Goal: Information Seeking & Learning: Learn about a topic

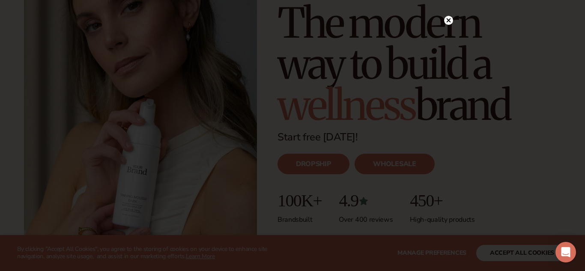
scroll to position [116, 0]
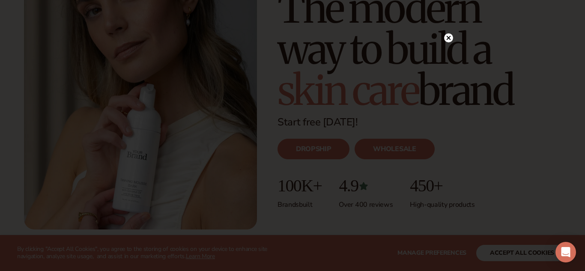
click at [450, 39] on icon at bounding box center [449, 38] width 4 height 4
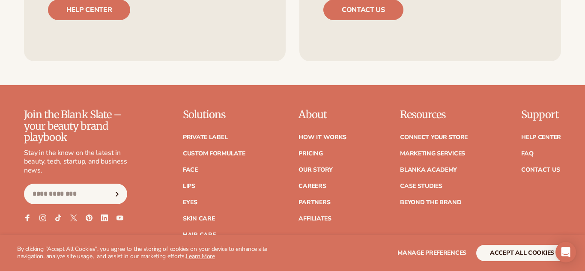
scroll to position [3508, 0]
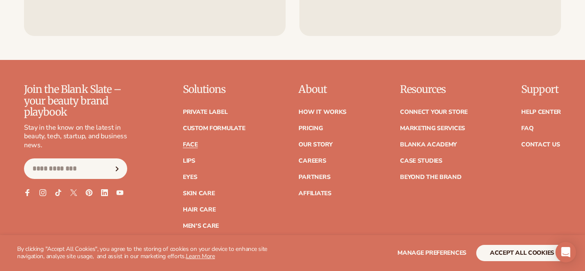
click at [189, 142] on link "Face" at bounding box center [190, 145] width 15 height 6
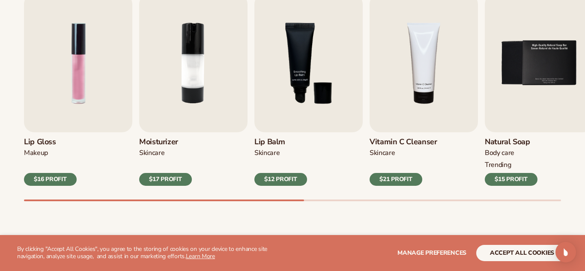
scroll to position [308, 0]
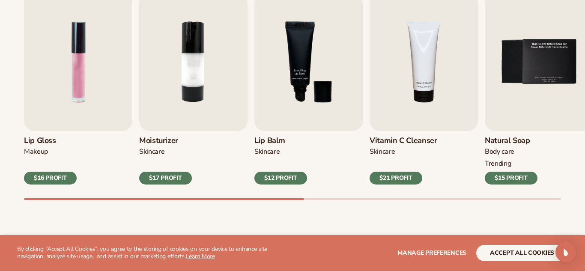
click at [507, 142] on h3 "Natural Soap" at bounding box center [511, 140] width 53 height 9
click at [510, 140] on h3 "Natural Soap" at bounding box center [511, 140] width 53 height 9
click at [557, 60] on img "5 / 9" at bounding box center [539, 62] width 108 height 138
click at [560, 68] on img "5 / 9" at bounding box center [539, 62] width 108 height 138
click at [553, 68] on img "5 / 9" at bounding box center [539, 62] width 108 height 138
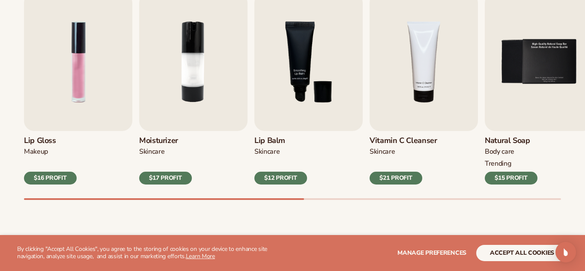
click at [502, 141] on h3 "Natural Soap" at bounding box center [511, 140] width 53 height 9
click at [498, 164] on div "TRENDING" at bounding box center [511, 163] width 53 height 9
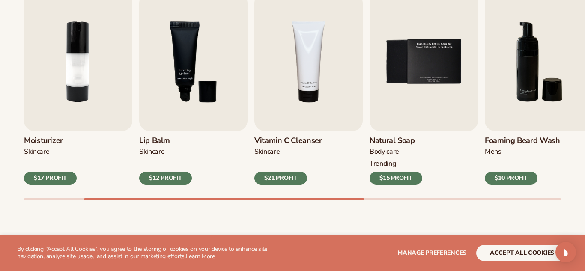
click at [410, 95] on img "5 / 9" at bounding box center [424, 62] width 108 height 138
click at [418, 95] on img "5 / 9" at bounding box center [424, 62] width 108 height 138
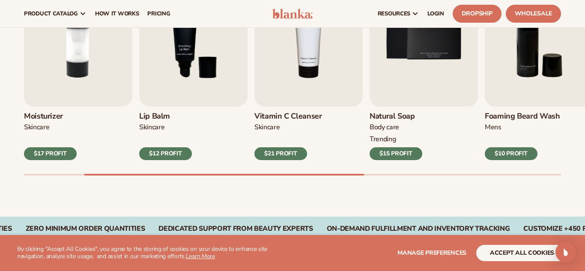
scroll to position [332, 0]
click at [397, 148] on div "$15 PROFIT" at bounding box center [396, 154] width 53 height 13
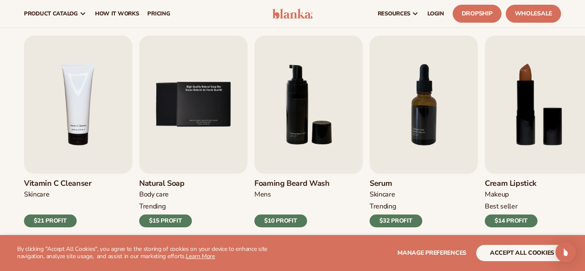
scroll to position [265, 0]
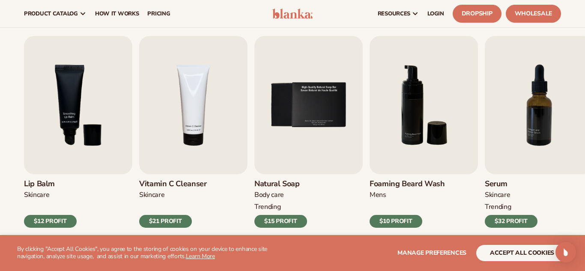
click at [312, 147] on img "5 / 9" at bounding box center [308, 105] width 108 height 138
click at [309, 144] on img "5 / 9" at bounding box center [308, 105] width 108 height 138
click at [295, 192] on div "BODY Care" at bounding box center [280, 195] width 53 height 9
click at [289, 194] on div "BODY Care" at bounding box center [280, 195] width 53 height 9
click at [292, 196] on div "BODY Care" at bounding box center [280, 195] width 53 height 9
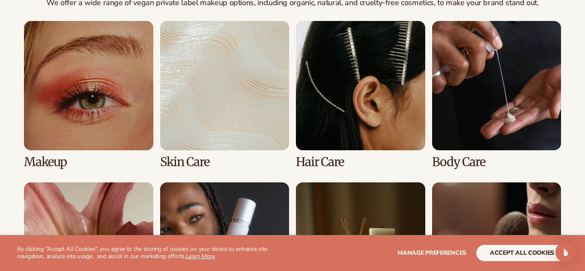
scroll to position [659, 0]
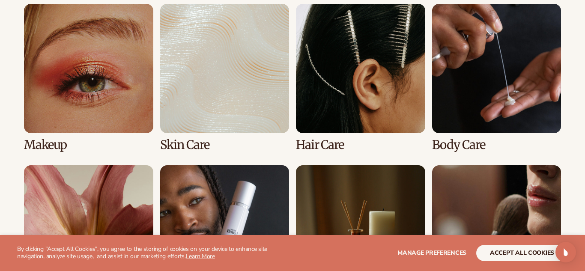
click at [195, 110] on link "2 / 8" at bounding box center [224, 77] width 129 height 147
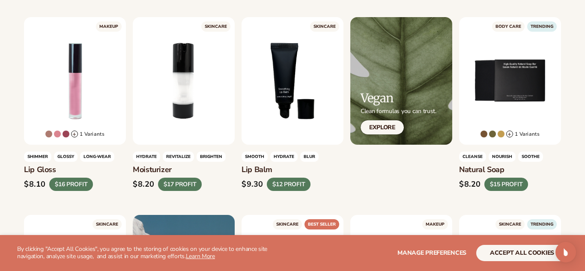
scroll to position [274, 0]
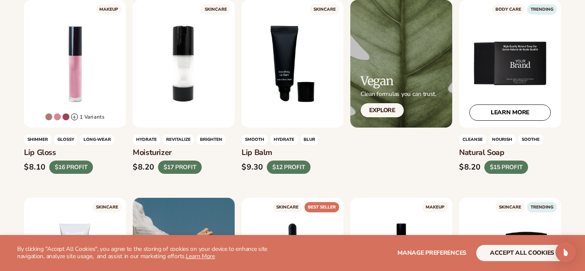
click at [507, 75] on div "LEARN MORE" at bounding box center [510, 64] width 102 height 128
click at [516, 119] on link "LEARN MORE" at bounding box center [509, 112] width 81 height 16
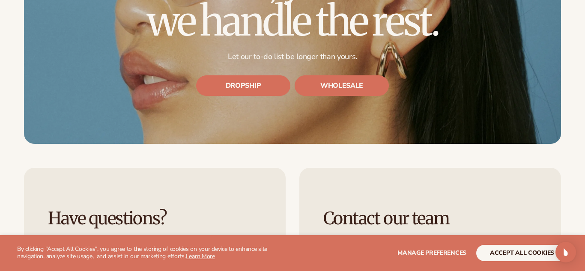
scroll to position [2467, 0]
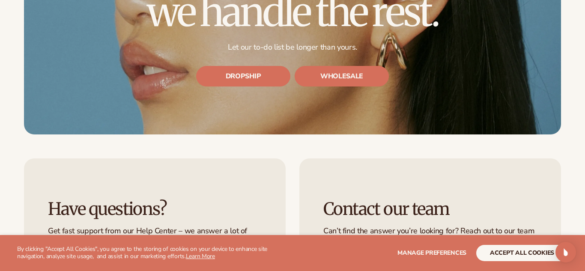
click at [570, 14] on div "Your brand, your vision– we handle the rest. Let our to-do list be longer than …" at bounding box center [292, 18] width 585 height 233
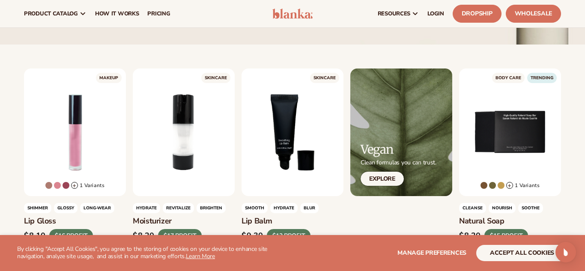
scroll to position [203, 0]
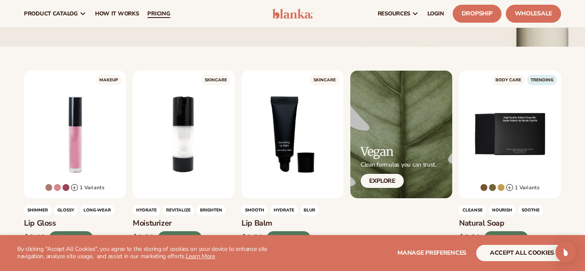
click at [153, 8] on link "pricing" at bounding box center [158, 13] width 31 height 27
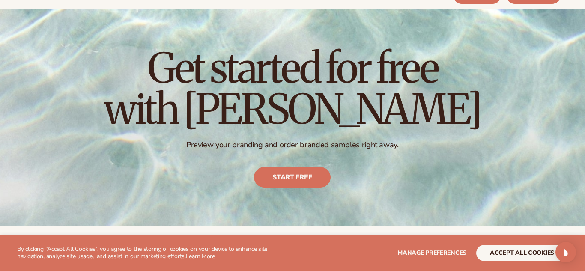
scroll to position [34, 0]
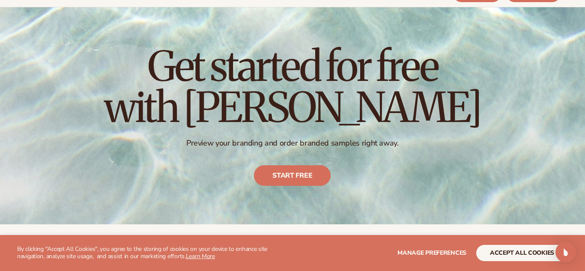
click at [302, 179] on link "Start free" at bounding box center [292, 175] width 77 height 21
